Goal: Task Accomplishment & Management: Use online tool/utility

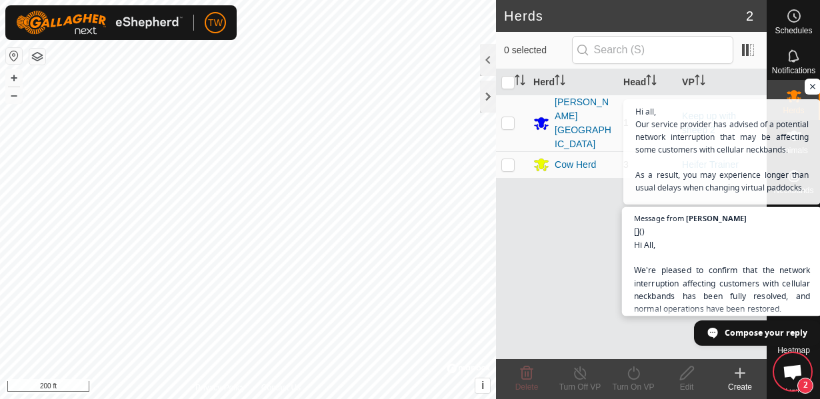
scroll to position [782, 0]
click at [814, 88] on span "Open chat" at bounding box center [812, 87] width 17 height 17
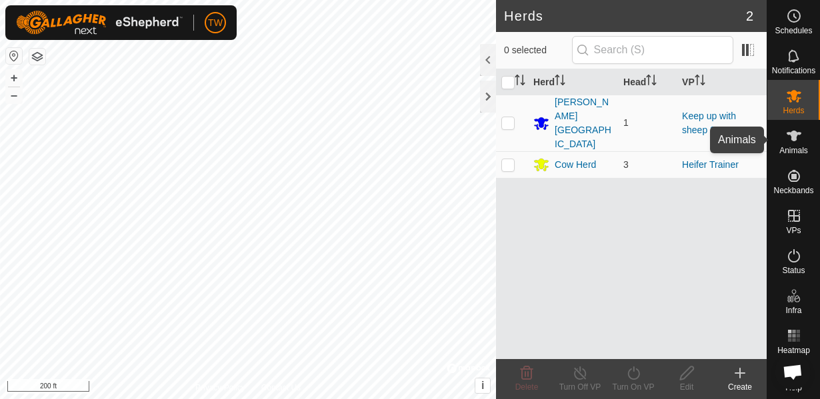
click at [800, 141] on icon at bounding box center [794, 136] width 16 height 16
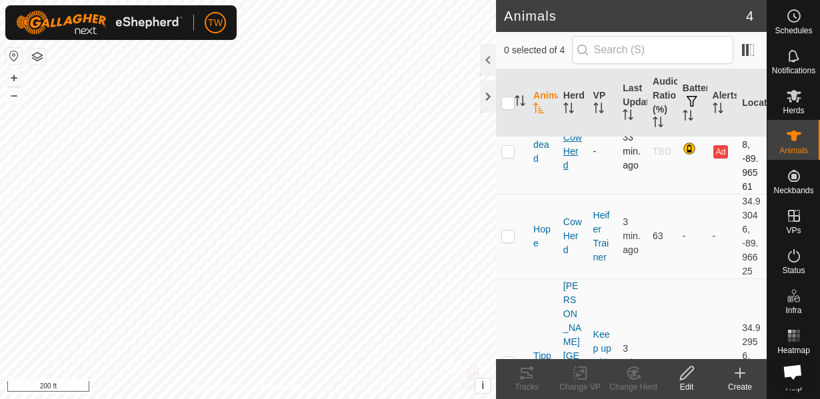
scroll to position [102, 0]
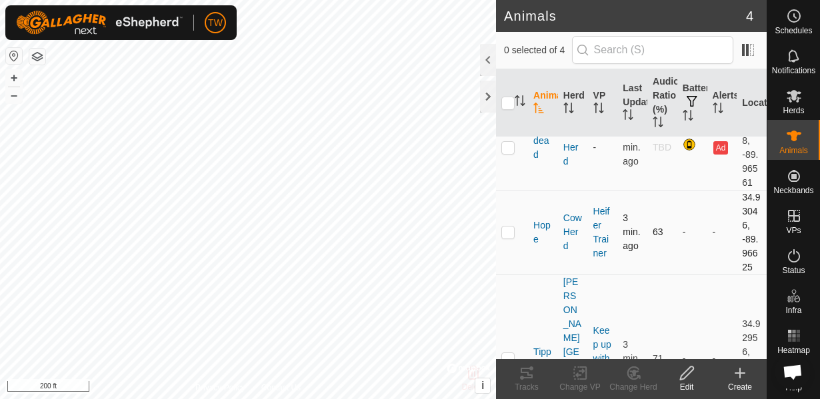
click at [510, 235] on p-checkbox at bounding box center [507, 232] width 13 height 11
checkbox input "true"
click at [577, 377] on icon at bounding box center [579, 373] width 9 height 9
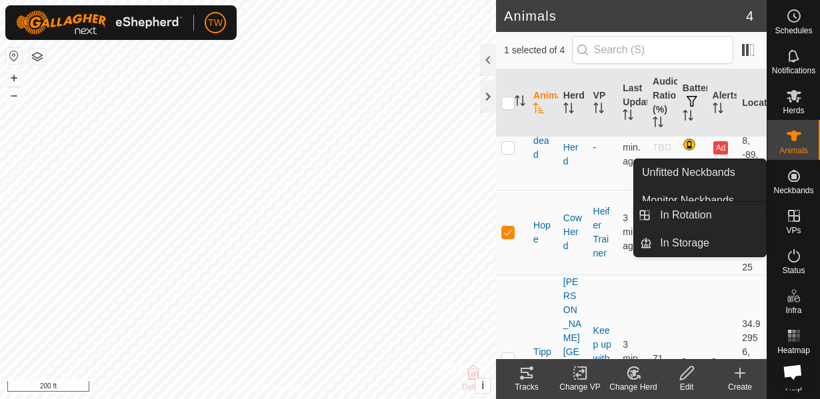
click at [804, 228] on div "VPs" at bounding box center [793, 220] width 53 height 40
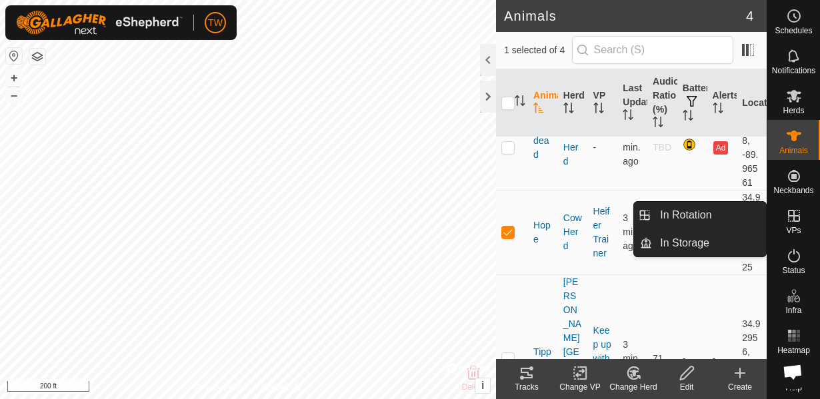
click at [791, 213] on icon at bounding box center [794, 216] width 16 height 16
click at [688, 221] on link "In Rotation" at bounding box center [709, 215] width 114 height 27
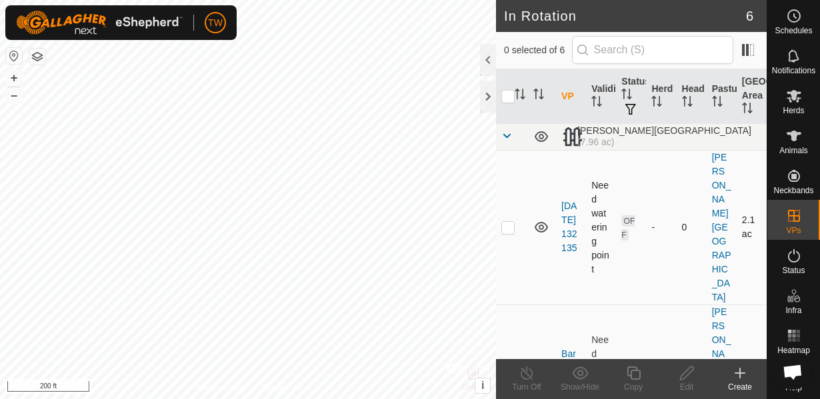
checkbox input "true"
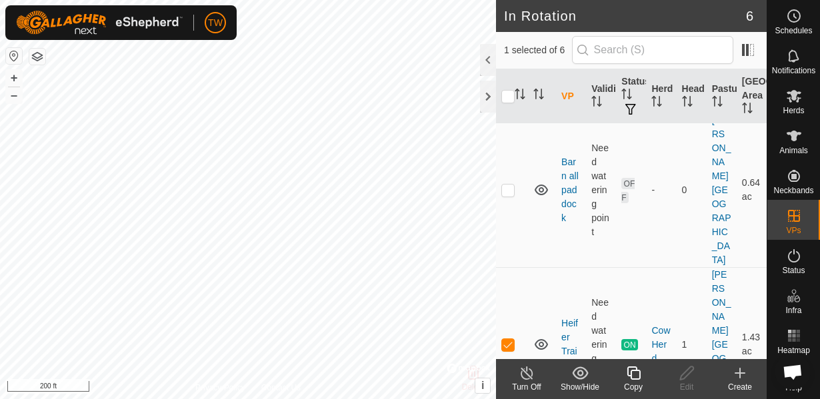
scroll to position [191, 0]
click at [543, 340] on icon at bounding box center [541, 345] width 13 height 11
click at [542, 337] on icon at bounding box center [541, 345] width 16 height 16
click at [541, 337] on icon at bounding box center [541, 345] width 16 height 16
click at [792, 371] on span "Open chat" at bounding box center [792, 373] width 21 height 17
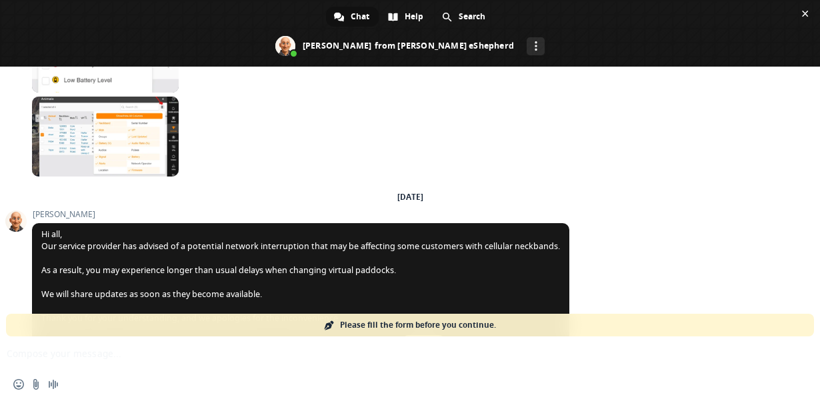
scroll to position [495, 0]
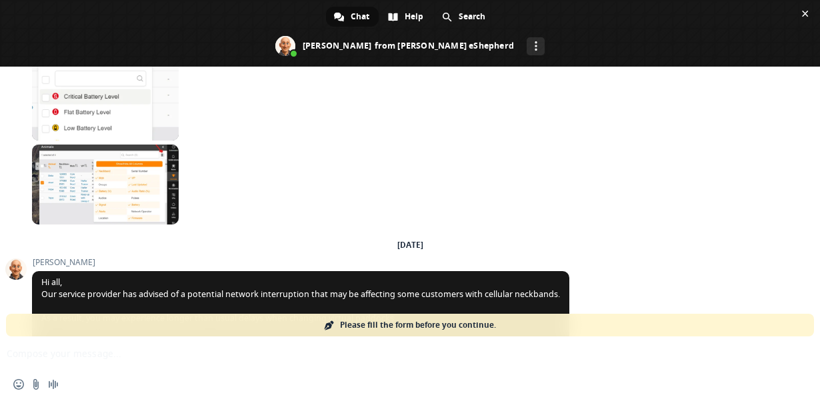
click at [359, 15] on span "Chat" at bounding box center [360, 17] width 19 height 20
click at [341, 17] on span at bounding box center [339, 17] width 10 height 10
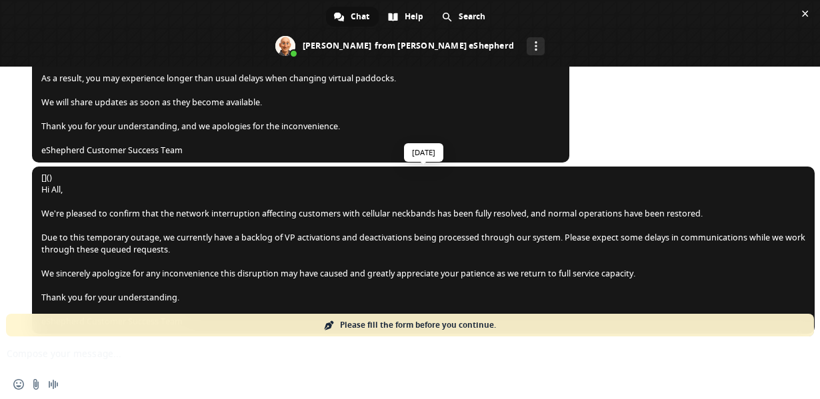
scroll to position [783, 0]
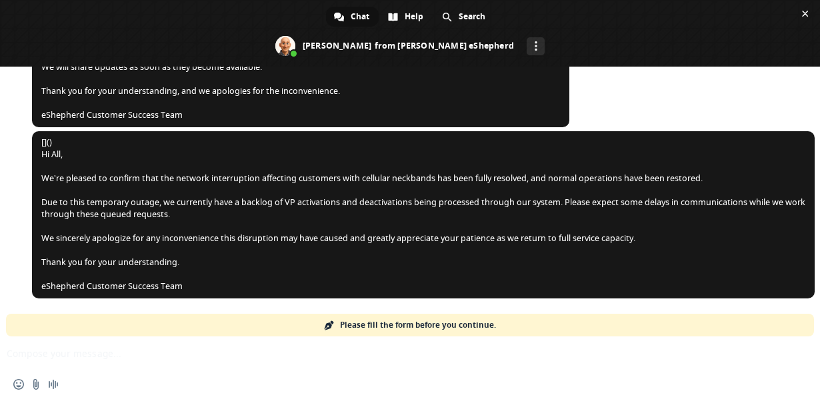
click at [397, 319] on span "Please fill the form before you continue." at bounding box center [418, 325] width 156 height 23
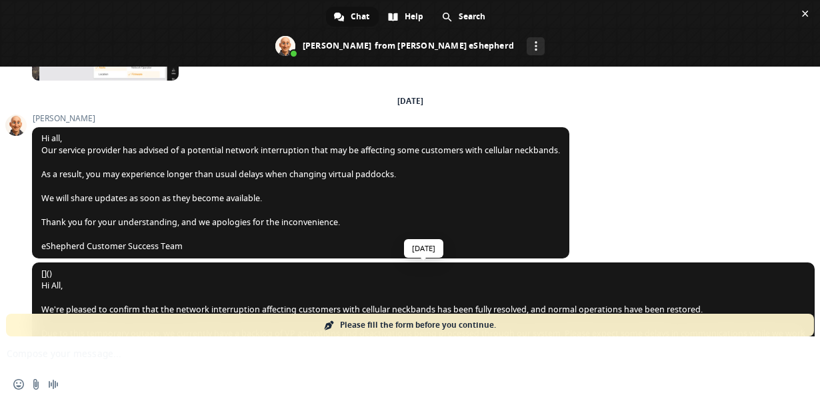
scroll to position [543, 0]
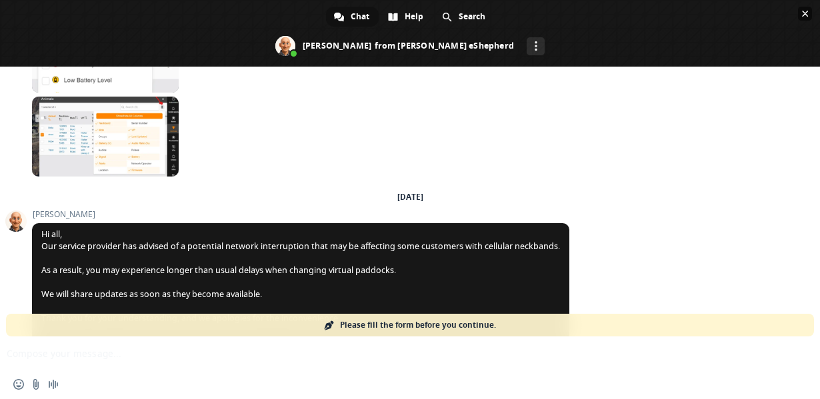
click at [804, 16] on span "Close chat" at bounding box center [805, 14] width 7 height 7
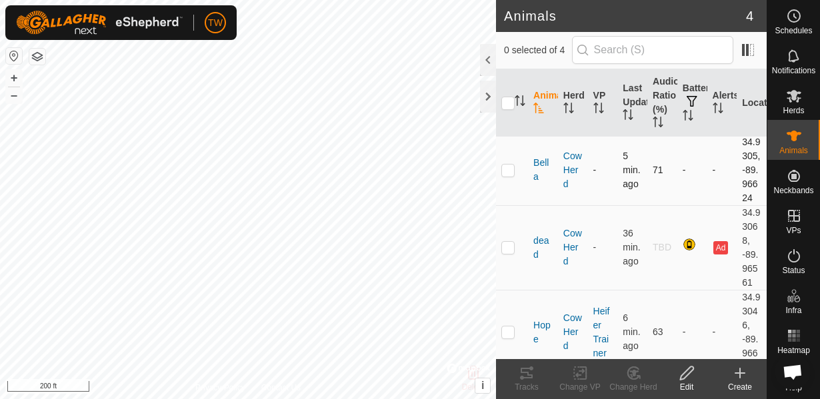
scroll to position [0, 0]
click at [801, 144] on es-animals-svg-icon at bounding box center [794, 135] width 24 height 21
click at [510, 177] on p-checkbox at bounding box center [507, 172] width 13 height 11
checkbox input "true"
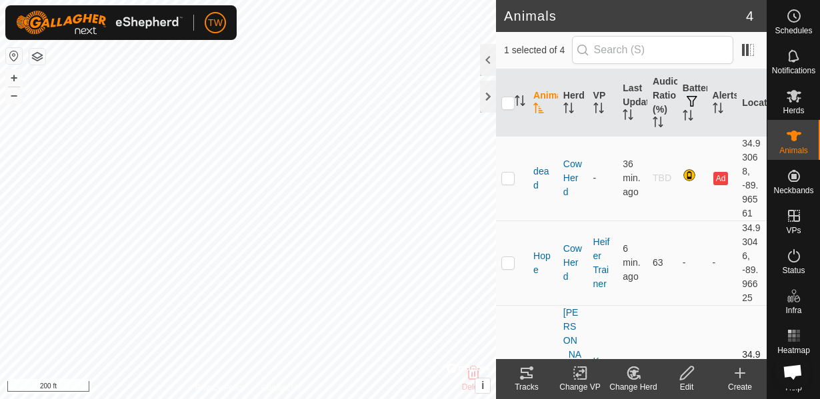
scroll to position [96, 0]
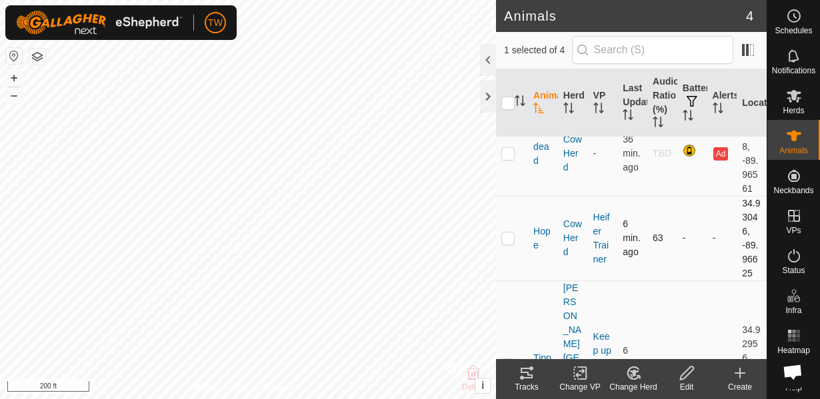
click at [510, 239] on p-checkbox at bounding box center [507, 238] width 13 height 11
click at [510, 242] on p-checkbox at bounding box center [507, 238] width 13 height 11
checkbox input "false"
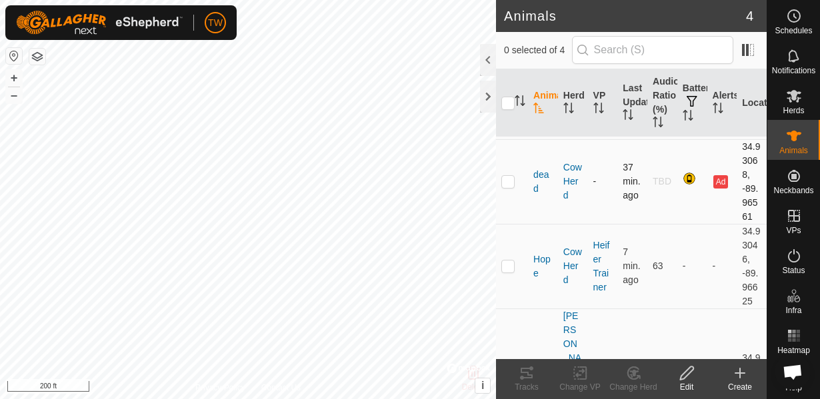
scroll to position [116, 0]
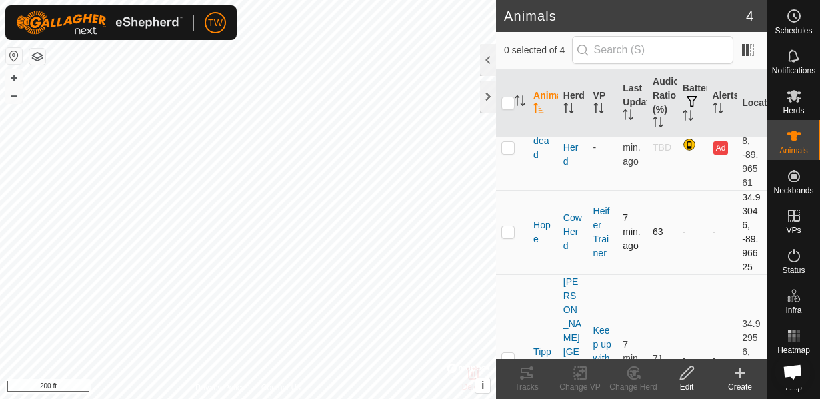
click at [509, 235] on p-checkbox at bounding box center [507, 232] width 13 height 11
checkbox input "true"
click at [586, 375] on icon at bounding box center [583, 373] width 6 height 12
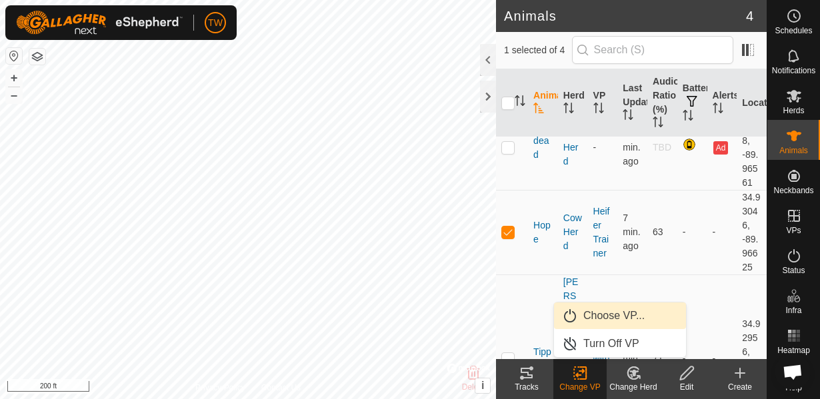
click at [613, 323] on link "Choose VP..." at bounding box center [620, 316] width 132 height 27
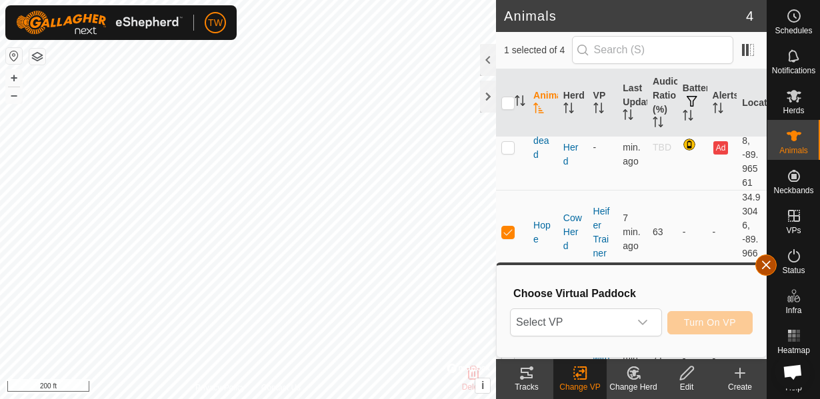
click at [772, 260] on button "button" at bounding box center [765, 265] width 21 height 21
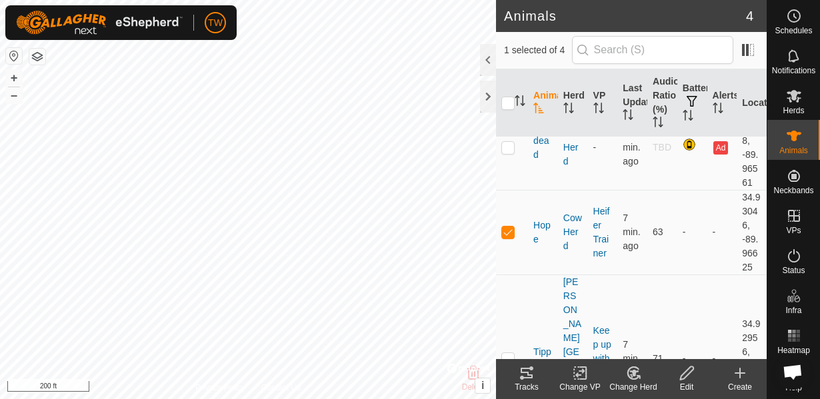
click at [581, 375] on icon at bounding box center [580, 373] width 17 height 16
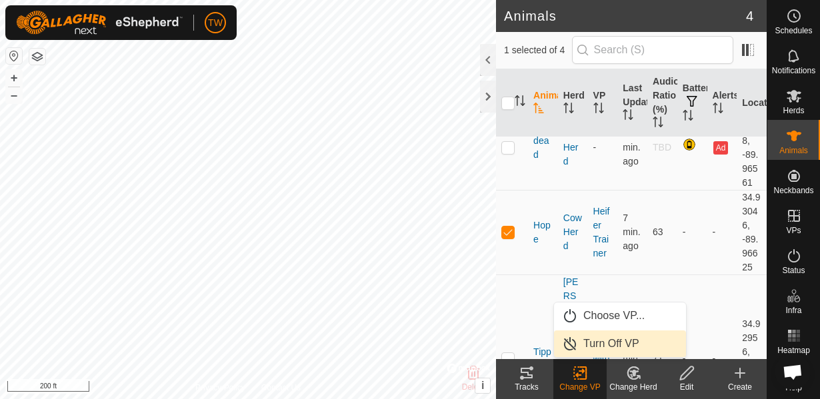
click at [609, 346] on link "Turn Off VP" at bounding box center [620, 344] width 132 height 27
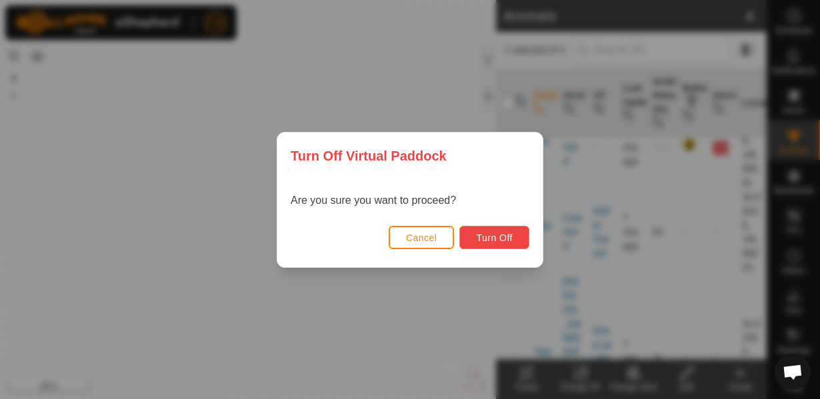
click at [518, 233] on button "Turn Off" at bounding box center [494, 237] width 70 height 23
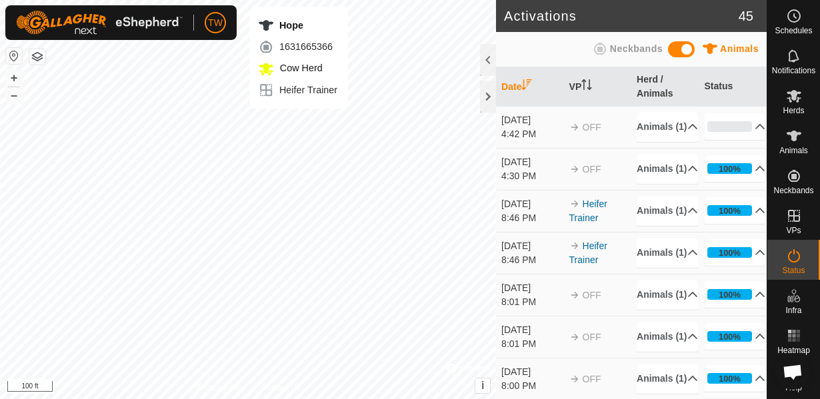
scroll to position [783, 0]
click at [480, 95] on div at bounding box center [488, 97] width 16 height 32
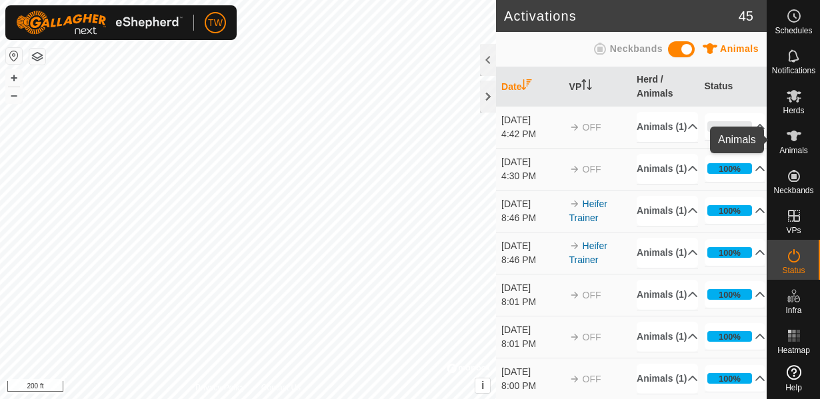
click at [792, 140] on icon at bounding box center [793, 136] width 15 height 11
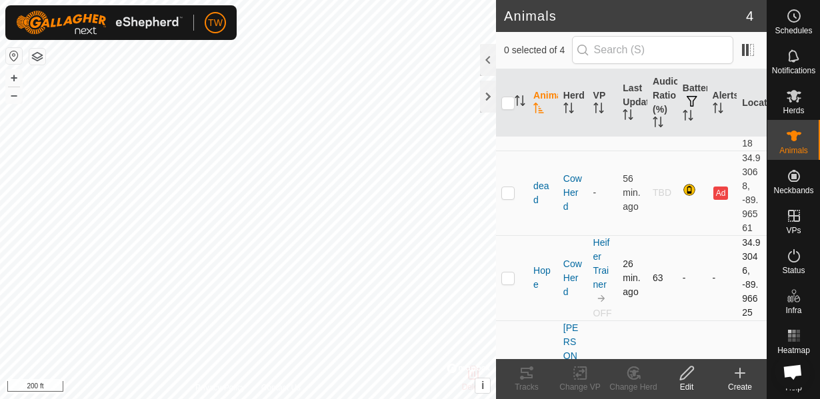
scroll to position [69, 0]
click at [511, 283] on p-checkbox at bounding box center [507, 279] width 13 height 11
checkbox input "true"
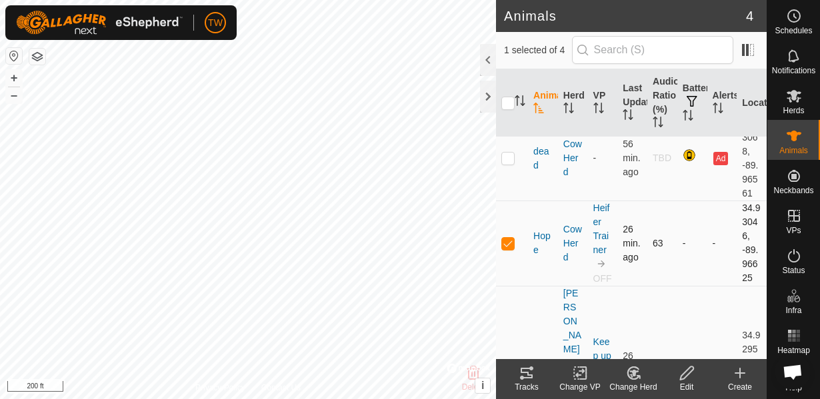
scroll to position [117, 0]
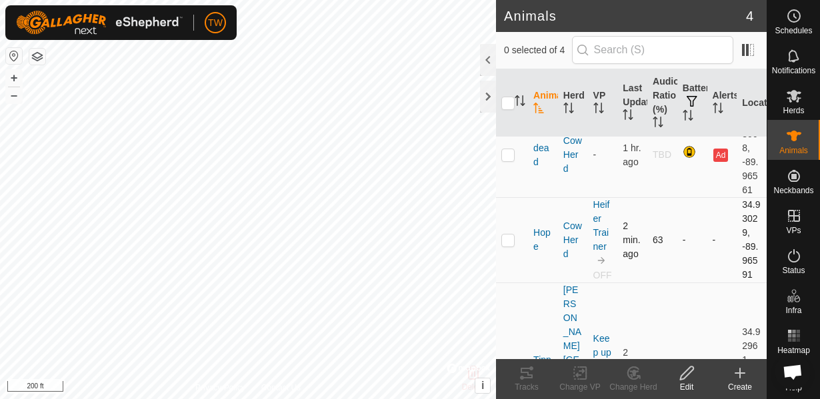
scroll to position [96, 0]
click at [800, 152] on span "Animals" at bounding box center [793, 151] width 29 height 8
click at [505, 243] on p-checkbox at bounding box center [507, 238] width 13 height 11
checkbox input "true"
click at [580, 375] on icon at bounding box center [579, 373] width 9 height 9
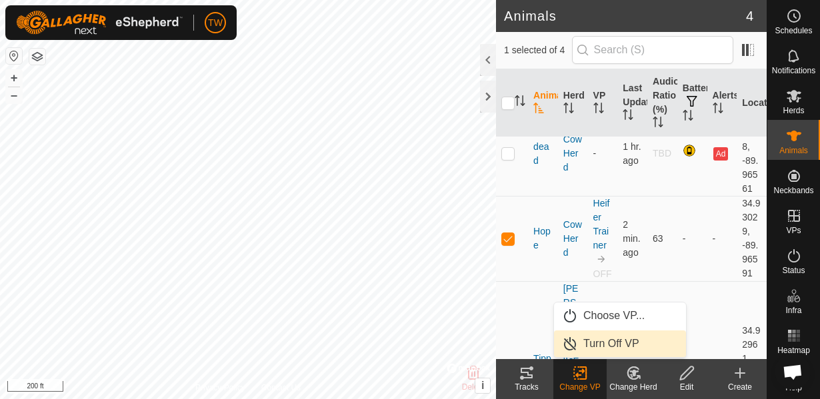
click at [608, 347] on link "Turn Off VP" at bounding box center [620, 344] width 132 height 27
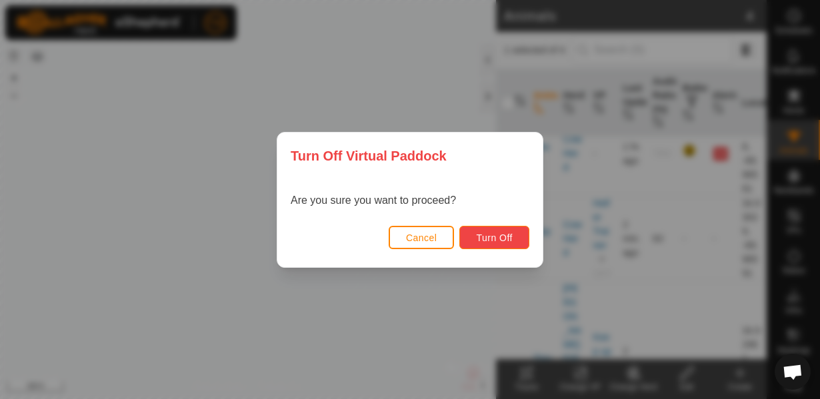
click at [500, 233] on span "Turn Off" at bounding box center [494, 238] width 37 height 11
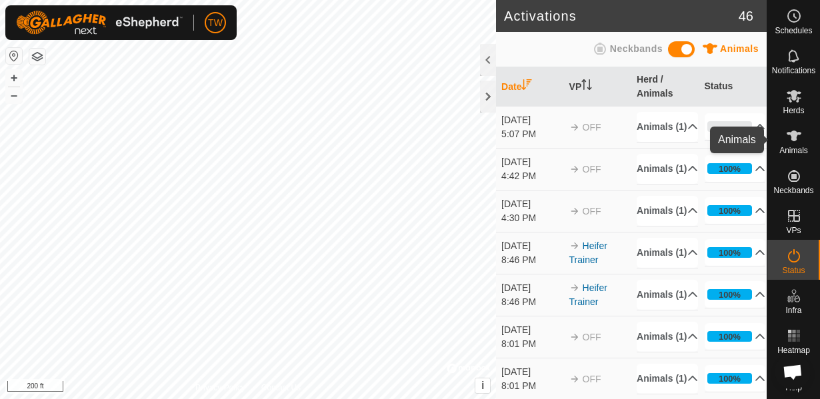
click at [796, 141] on icon at bounding box center [794, 136] width 16 height 16
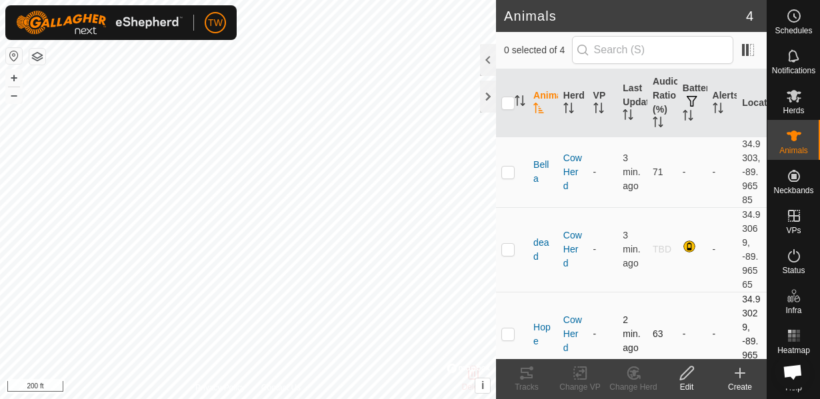
click at [512, 334] on p-checkbox at bounding box center [507, 334] width 13 height 11
checkbox input "true"
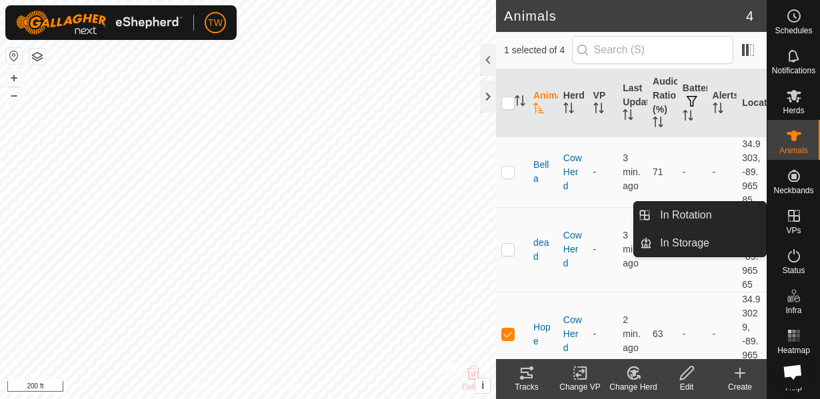
click at [798, 225] on es-virtualpaddocks-svg-icon at bounding box center [794, 215] width 24 height 21
click at [798, 219] on icon at bounding box center [794, 216] width 12 height 12
click at [676, 224] on link "In Rotation" at bounding box center [709, 215] width 114 height 27
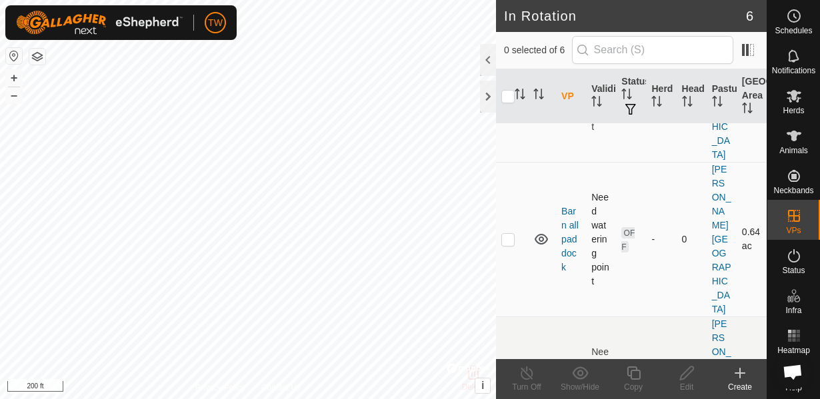
scroll to position [144, 0]
click at [509, 387] on p-checkbox at bounding box center [507, 392] width 13 height 11
checkbox input "true"
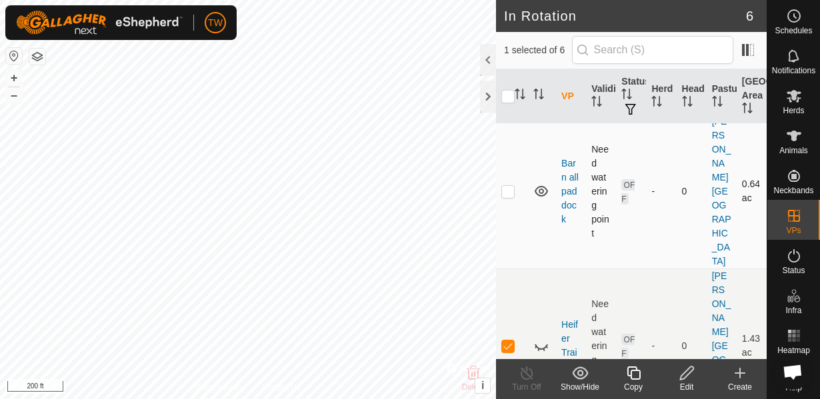
scroll to position [191, 0]
click at [684, 375] on icon at bounding box center [686, 373] width 17 height 16
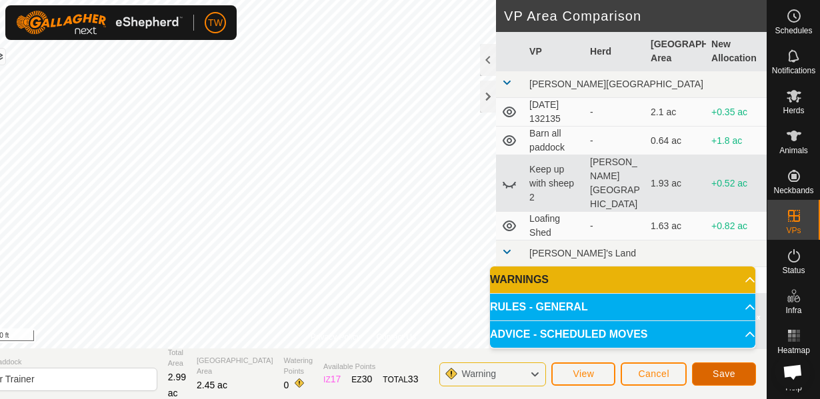
click at [735, 369] on button "Save" at bounding box center [724, 374] width 64 height 23
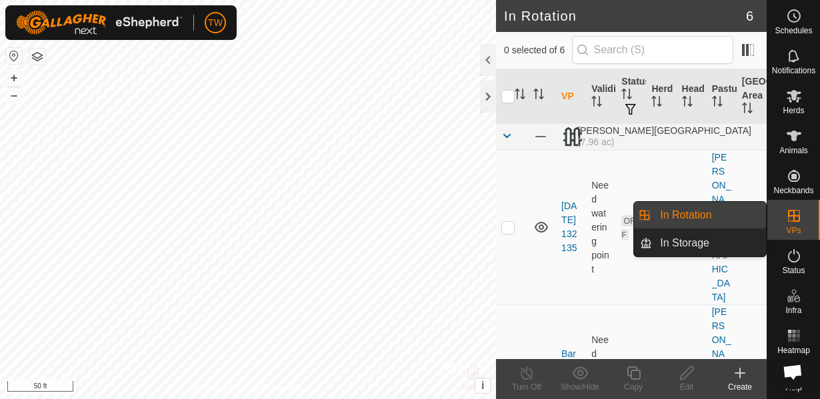
click at [798, 219] on icon at bounding box center [794, 216] width 16 height 16
click at [688, 217] on link "In Rotation" at bounding box center [709, 215] width 114 height 27
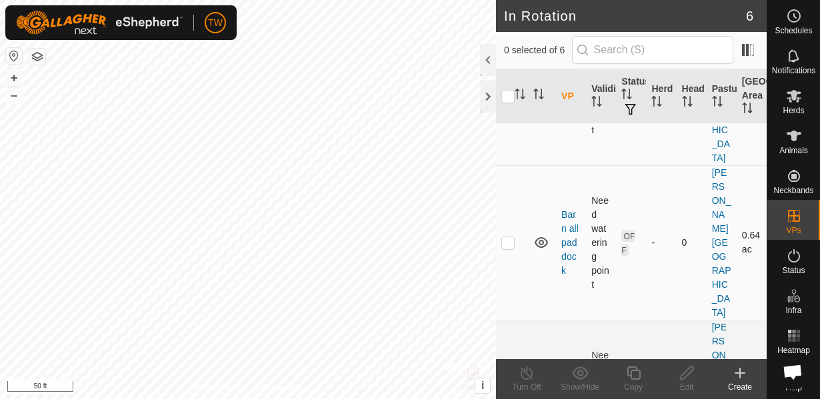
scroll to position [144, 0]
click at [543, 391] on icon at bounding box center [541, 393] width 13 height 5
click at [510, 315] on td at bounding box center [512, 392] width 32 height 155
checkbox input "true"
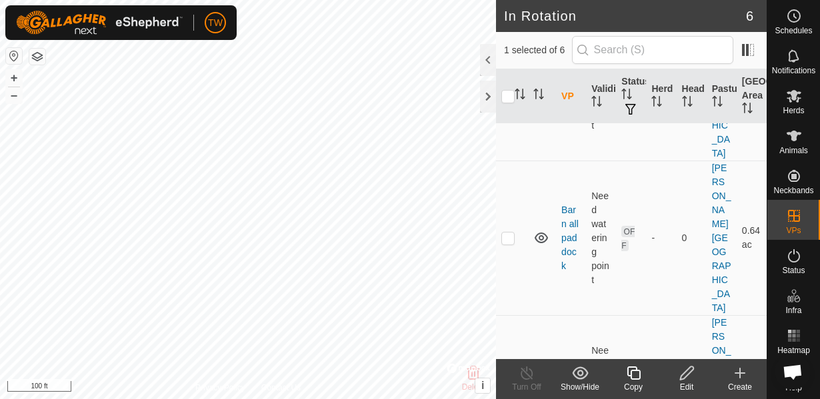
click at [541, 387] on icon at bounding box center [541, 392] width 13 height 11
click at [543, 385] on icon at bounding box center [541, 393] width 16 height 16
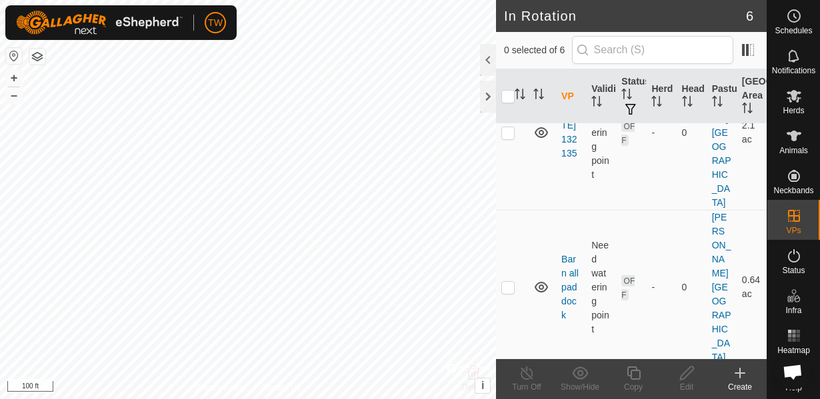
scroll to position [96, 0]
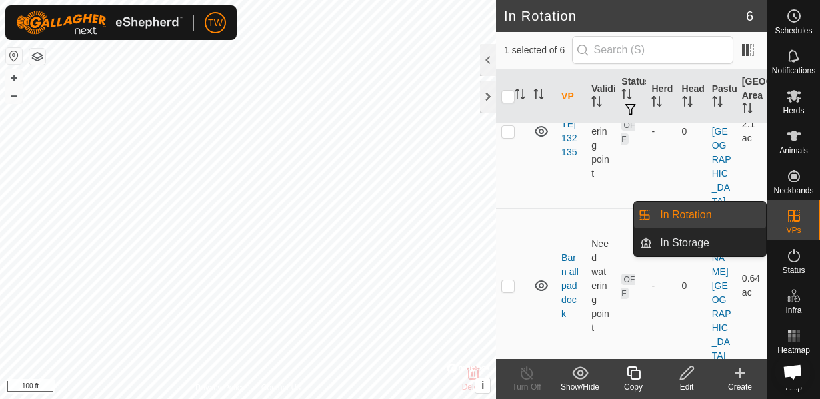
click at [798, 220] on icon at bounding box center [794, 216] width 12 height 12
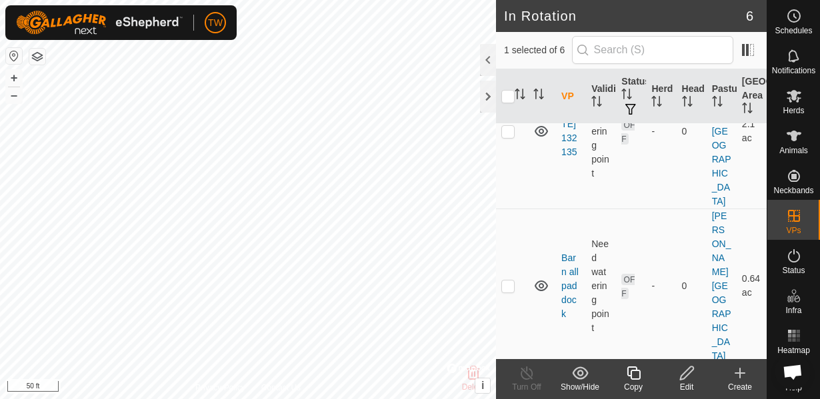
checkbox input "false"
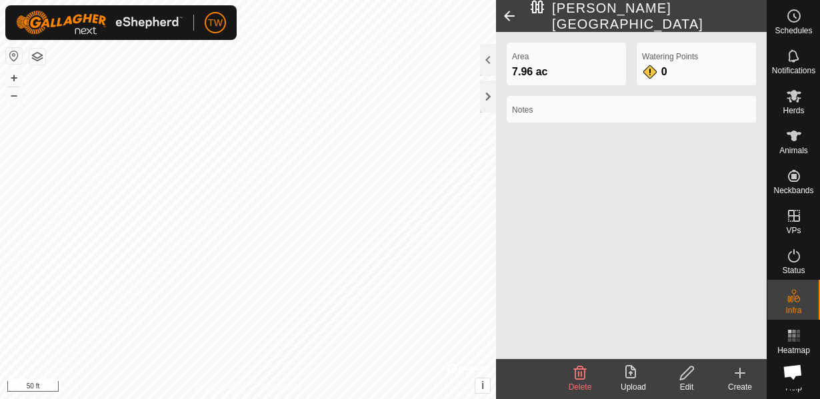
click at [505, 17] on span at bounding box center [509, 16] width 27 height 32
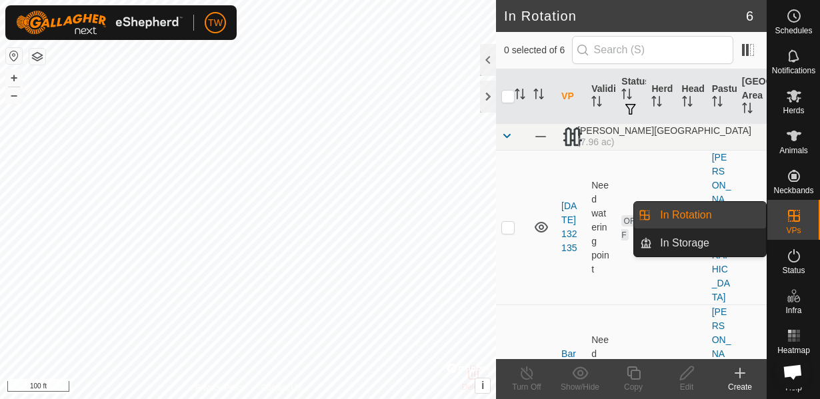
click at [793, 223] on icon at bounding box center [794, 216] width 16 height 16
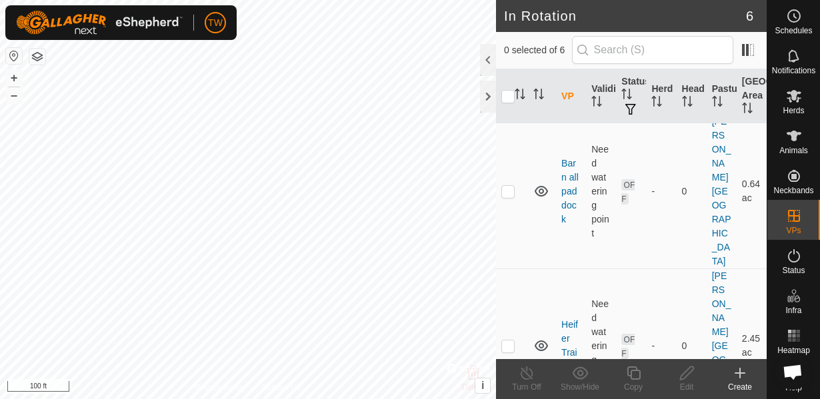
scroll to position [191, 0]
click at [510, 340] on p-checkbox at bounding box center [507, 345] width 13 height 11
checkbox input "true"
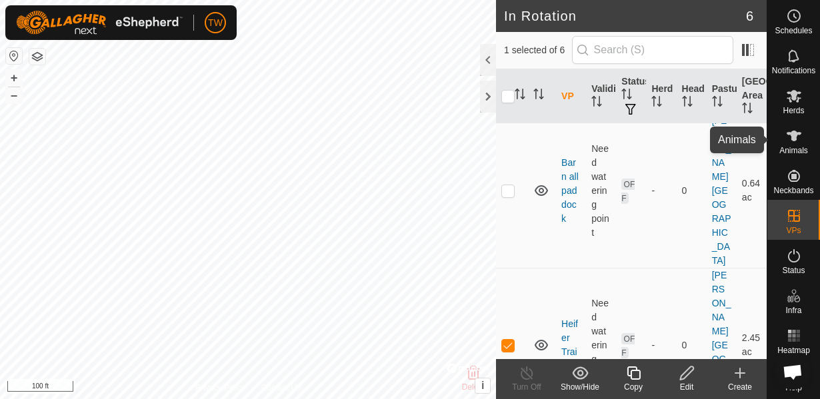
click at [795, 141] on icon at bounding box center [794, 136] width 16 height 16
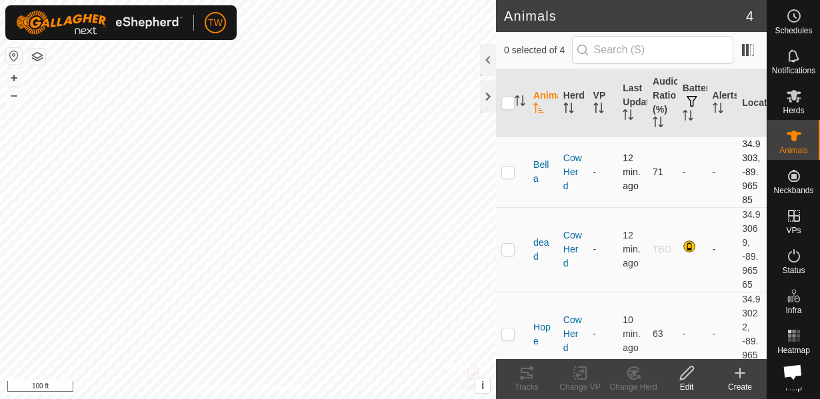
click at [513, 176] on p-checkbox at bounding box center [507, 172] width 13 height 11
checkbox input "true"
click at [491, 97] on div at bounding box center [488, 97] width 16 height 32
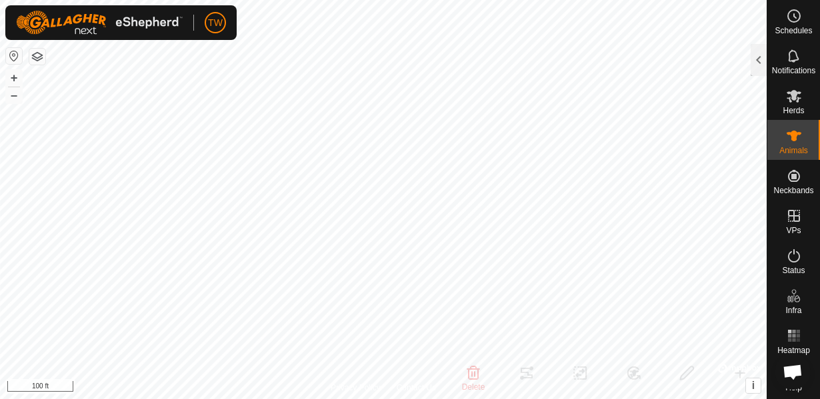
click at [34, 57] on button "button" at bounding box center [37, 57] width 16 height 16
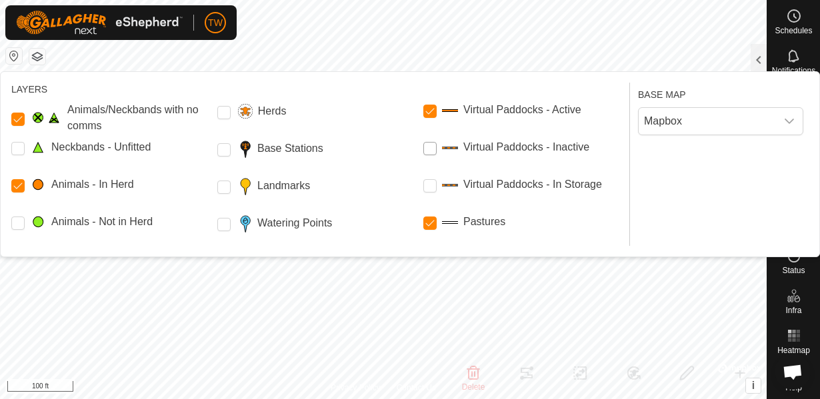
click at [435, 145] on Inactive "Virtual Paddocks - Inactive" at bounding box center [429, 148] width 13 height 13
click at [429, 152] on Inactive "Virtual Paddocks - Inactive" at bounding box center [429, 148] width 13 height 13
click at [429, 147] on Inactive "Virtual Paddocks - Inactive" at bounding box center [429, 148] width 13 height 13
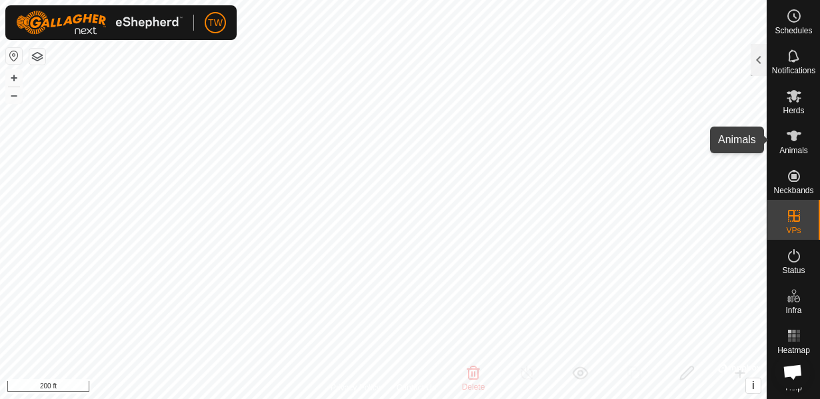
click at [798, 139] on icon at bounding box center [794, 136] width 16 height 16
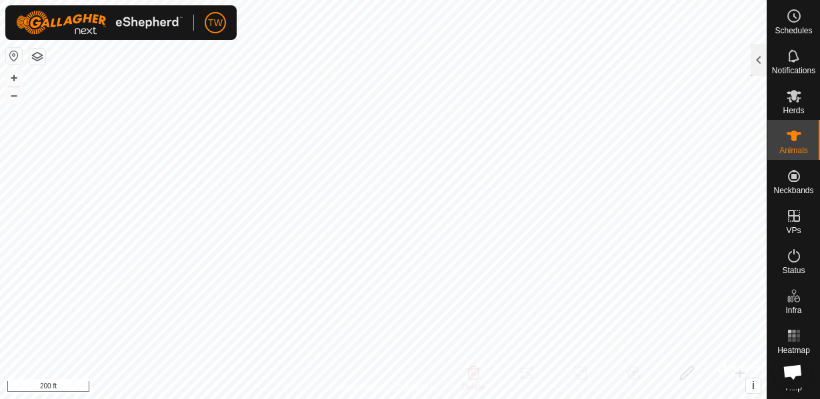
click at [798, 139] on icon at bounding box center [794, 136] width 16 height 16
click at [791, 137] on icon at bounding box center [793, 136] width 15 height 11
click at [792, 137] on icon at bounding box center [793, 136] width 15 height 11
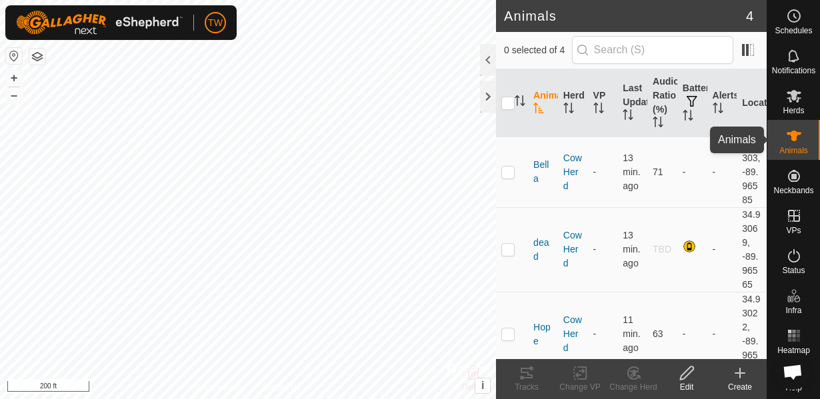
scroll to position [783, 0]
click at [511, 178] on td at bounding box center [512, 172] width 32 height 71
checkbox input "true"
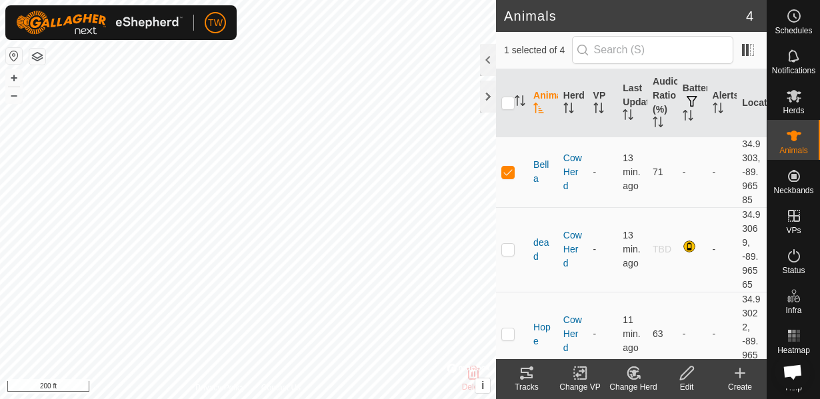
click at [586, 380] on icon at bounding box center [580, 373] width 17 height 16
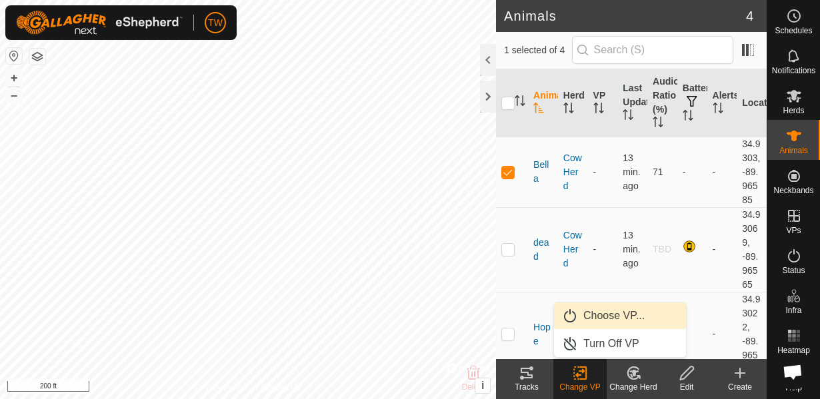
click at [606, 323] on link "Choose VP..." at bounding box center [620, 316] width 132 height 27
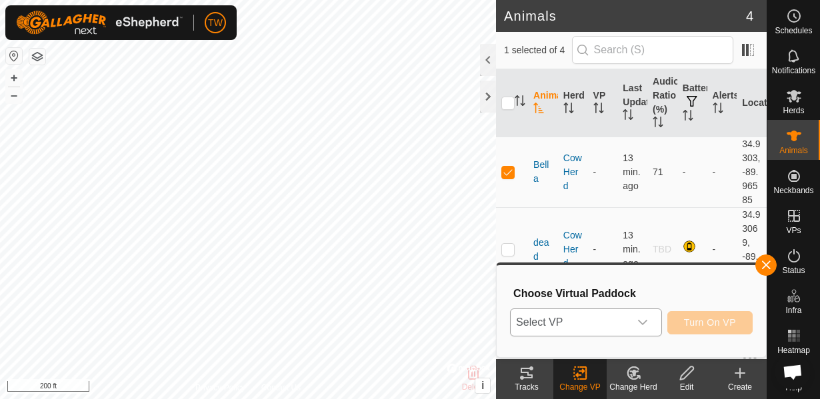
click at [613, 329] on span "Select VP" at bounding box center [570, 322] width 119 height 27
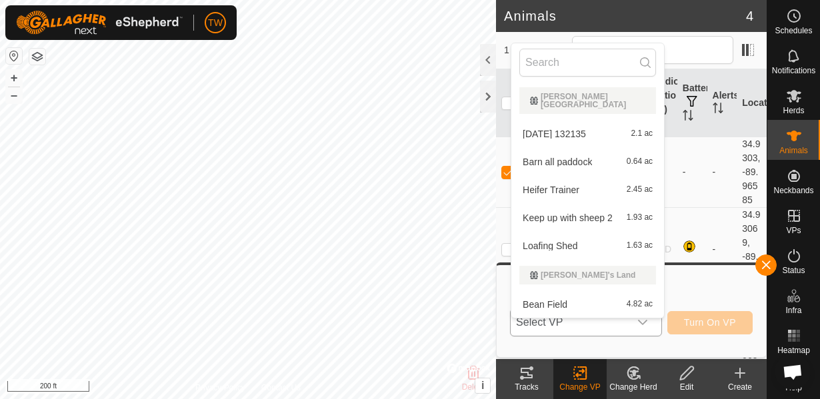
click at [550, 180] on li "Heifer Trainer 2.45 ac" at bounding box center [587, 190] width 153 height 27
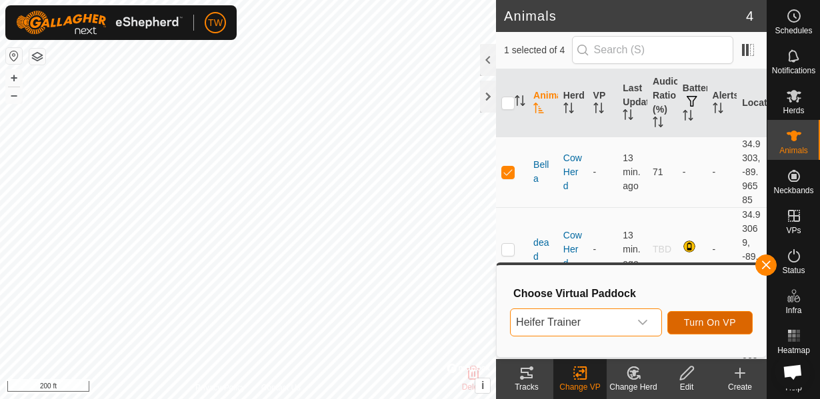
click at [707, 321] on span "Turn On VP" at bounding box center [710, 322] width 52 height 11
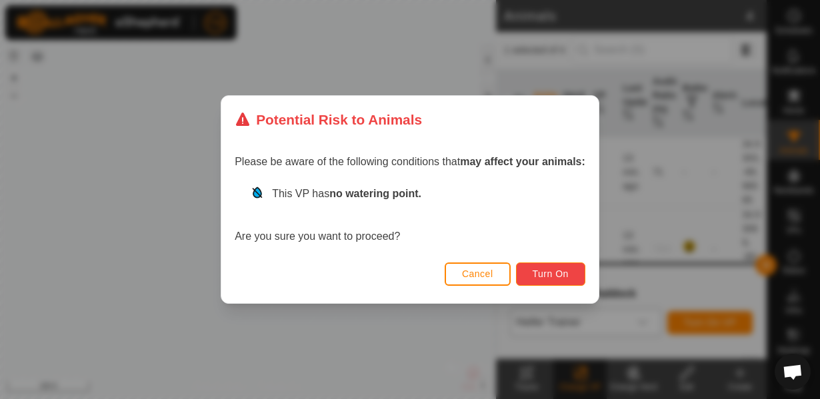
click at [547, 277] on span "Turn On" at bounding box center [551, 274] width 36 height 11
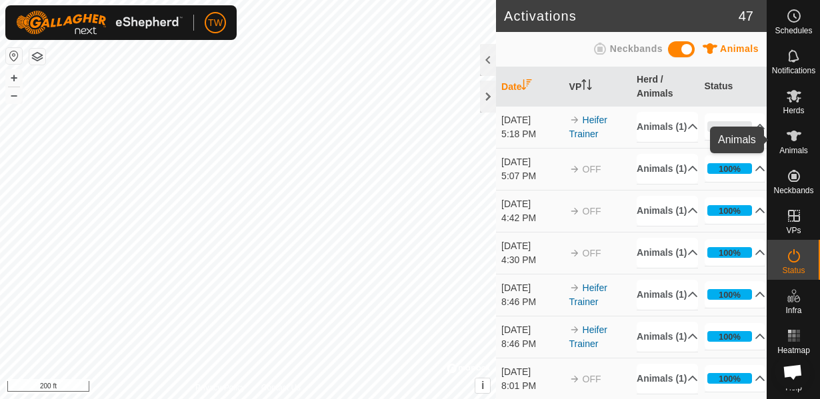
click at [800, 131] on icon at bounding box center [794, 136] width 16 height 16
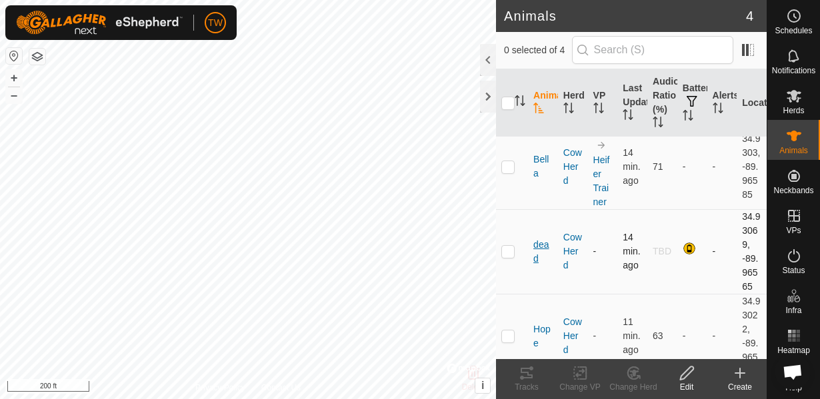
scroll to position [48, 0]
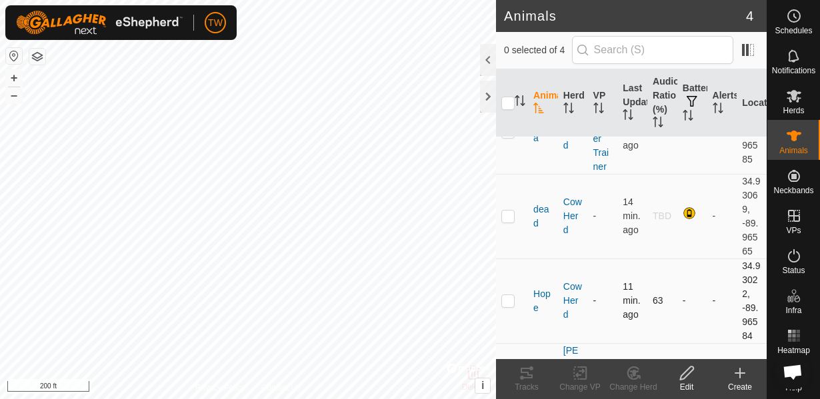
click at [506, 306] on p-checkbox at bounding box center [507, 300] width 13 height 11
checkbox input "true"
click at [579, 377] on icon at bounding box center [580, 373] width 17 height 16
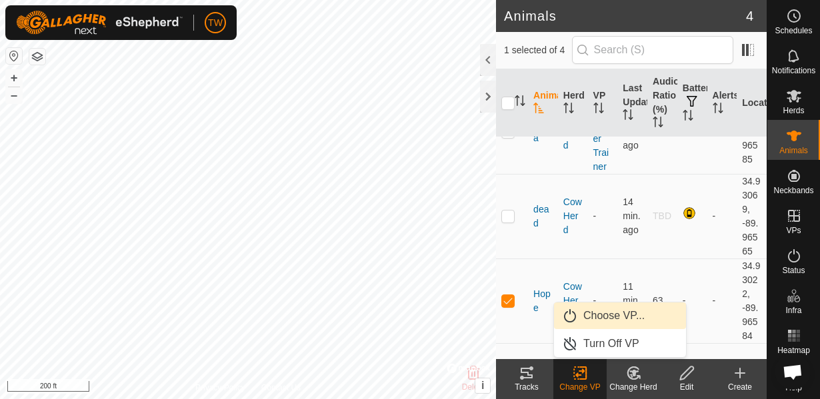
click at [589, 318] on link "Choose VP..." at bounding box center [620, 316] width 132 height 27
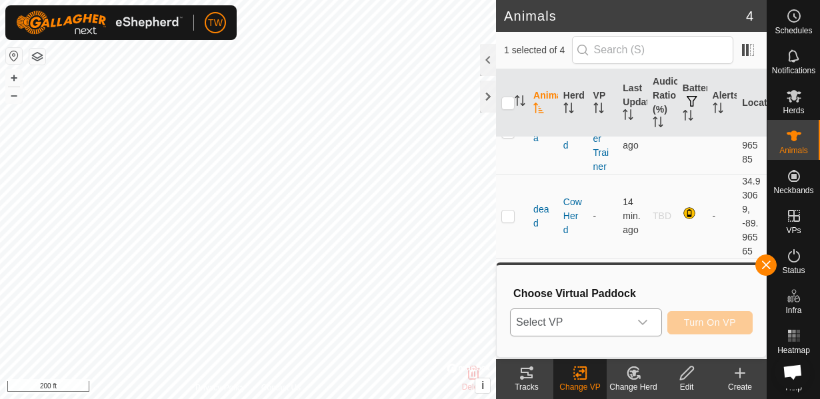
click at [581, 318] on span "Select VP" at bounding box center [570, 322] width 119 height 27
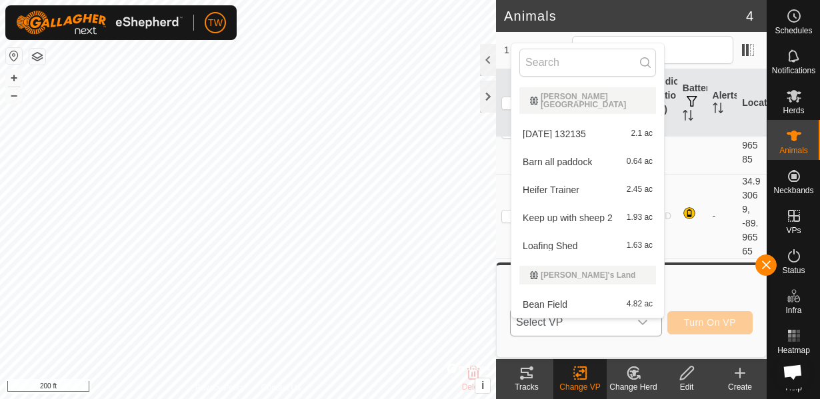
click at [554, 179] on li "Heifer Trainer 2.45 ac" at bounding box center [587, 190] width 153 height 27
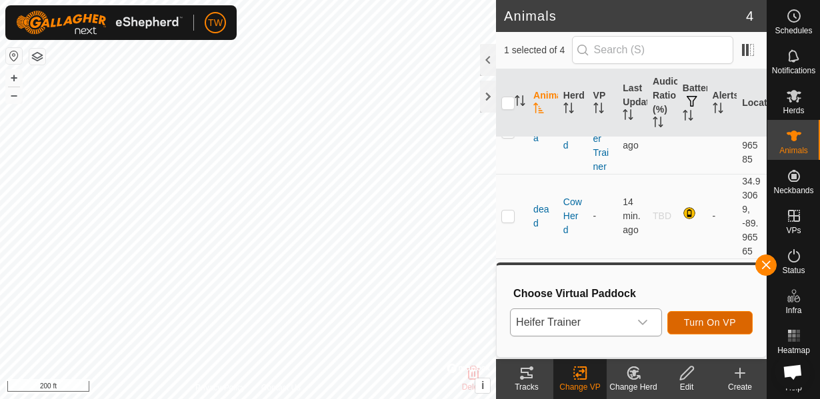
click at [708, 323] on span "Turn On VP" at bounding box center [710, 322] width 52 height 11
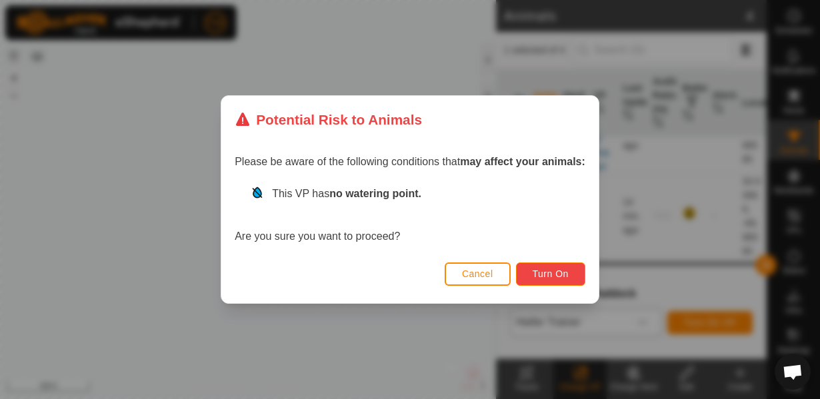
click at [548, 279] on span "Turn On" at bounding box center [551, 274] width 36 height 11
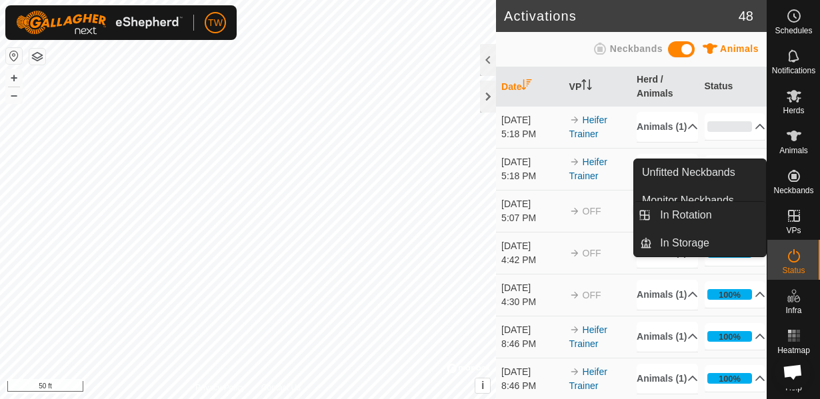
click at [808, 217] on div "VPs" at bounding box center [793, 220] width 53 height 40
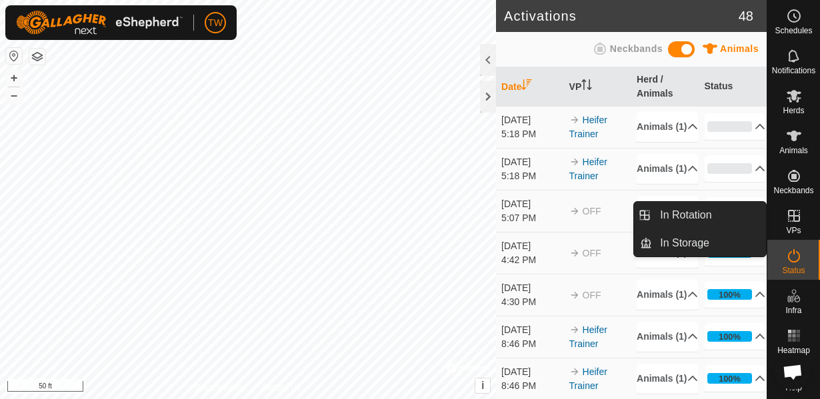
click at [802, 219] on es-virtualpaddocks-svg-icon at bounding box center [794, 215] width 24 height 21
click at [700, 224] on link "In Rotation" at bounding box center [709, 215] width 114 height 27
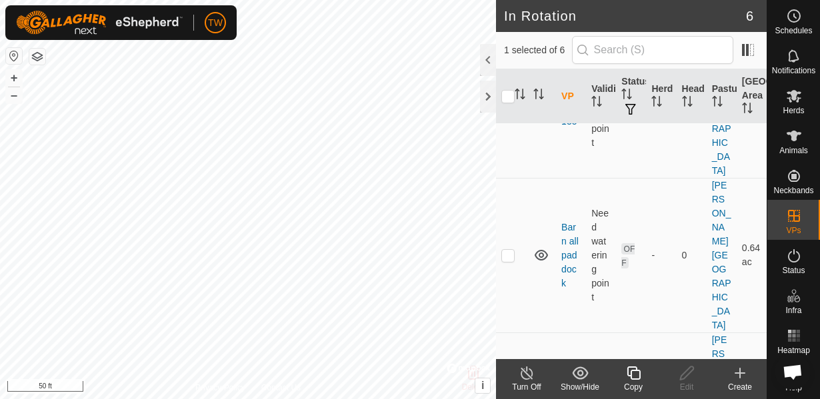
scroll to position [144, 0]
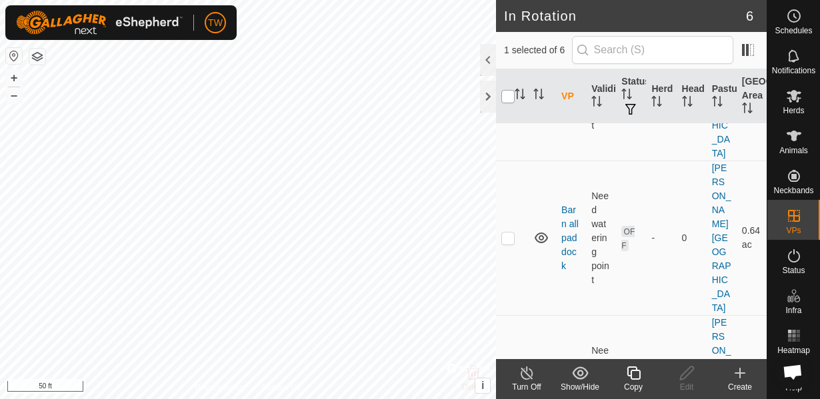
checkbox input "false"
